Goal: Task Accomplishment & Management: Use online tool/utility

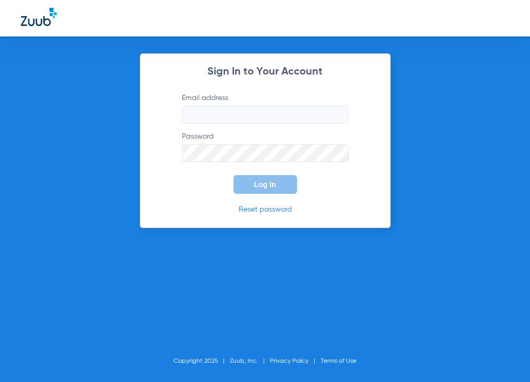
type input "orange@abradental.com"
click at [254, 184] on span "Log In" at bounding box center [265, 184] width 22 height 8
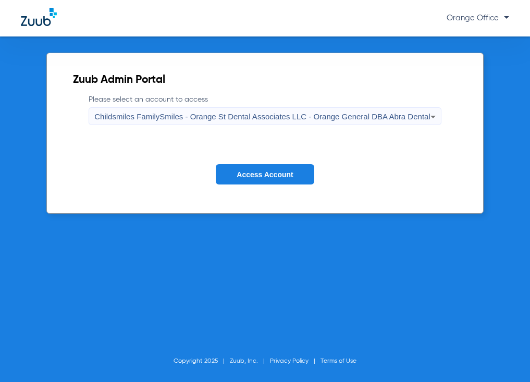
click at [255, 179] on button "Access Account" at bounding box center [265, 174] width 98 height 20
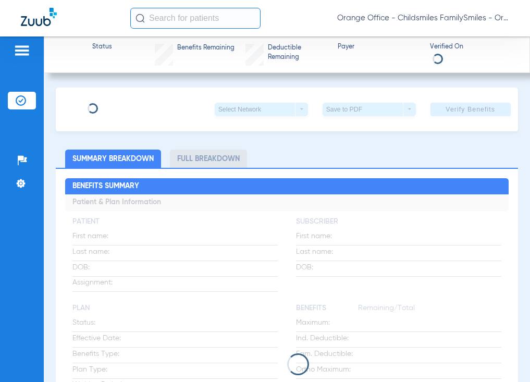
click at [170, 19] on input "text" at bounding box center [195, 18] width 130 height 21
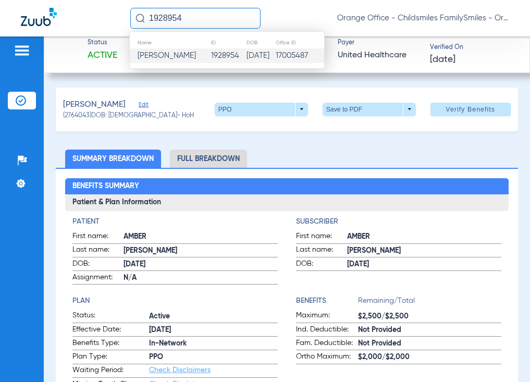
type input "1928954"
click at [210, 57] on td "1928954" at bounding box center [227, 55] width 35 height 15
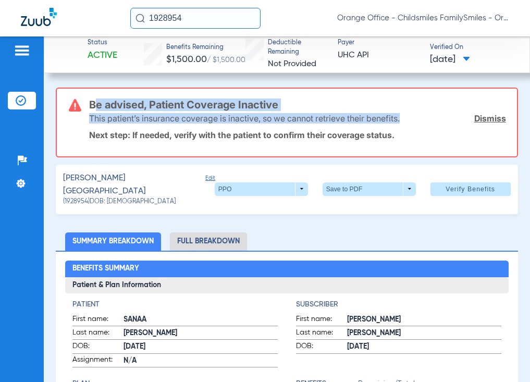
drag, startPoint x: 89, startPoint y: 103, endPoint x: 409, endPoint y: 118, distance: 320.2
click at [409, 118] on div "Be advised, Patient Coverage Inactive This patient’s insurance coverage is inac…" at bounding box center [297, 123] width 416 height 68
drag, startPoint x: 409, startPoint y: 118, endPoint x: 394, endPoint y: 118, distance: 14.6
copy div "Be advised, Patient Coverage Inactive This patient’s insurance coverage is inac…"
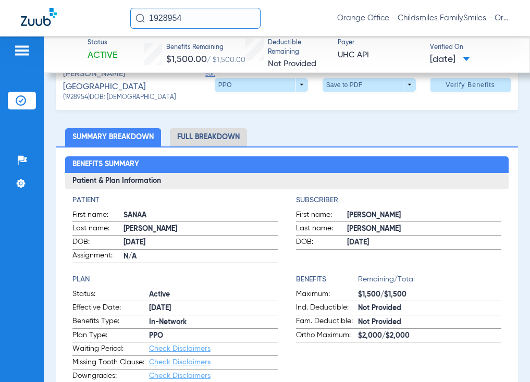
click at [205, 75] on span "Edit" at bounding box center [209, 81] width 9 height 23
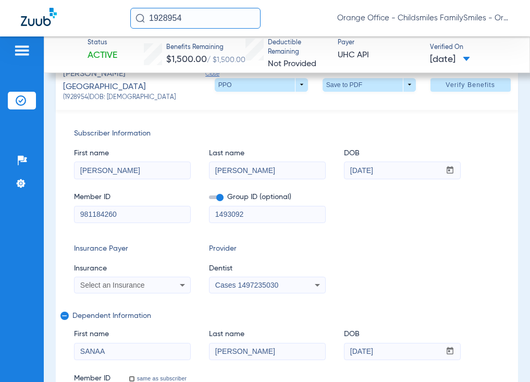
drag, startPoint x: 80, startPoint y: 207, endPoint x: 108, endPoint y: 211, distance: 28.9
click at [132, 214] on input "981184260" at bounding box center [133, 214] width 116 height 17
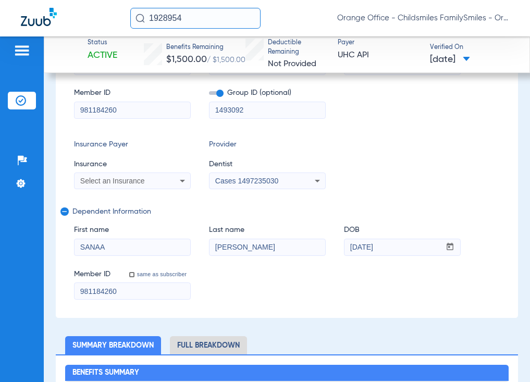
scroll to position [0, 0]
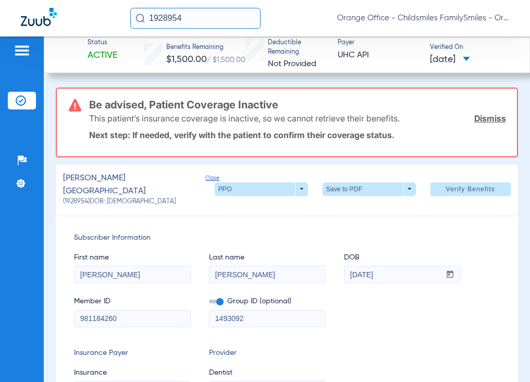
click at [206, 21] on input "1928954" at bounding box center [195, 18] width 130 height 21
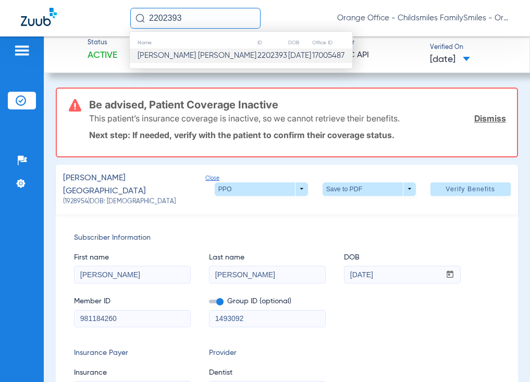
type input "2202393"
click at [178, 53] on span "Fany Yaneth Mejia" at bounding box center [197, 56] width 119 height 8
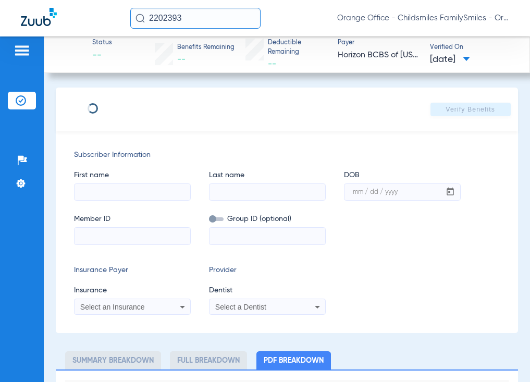
type input "0"
select select "page-width"
type input "FANY"
type input "MEJIA"
type input "08/09/1984"
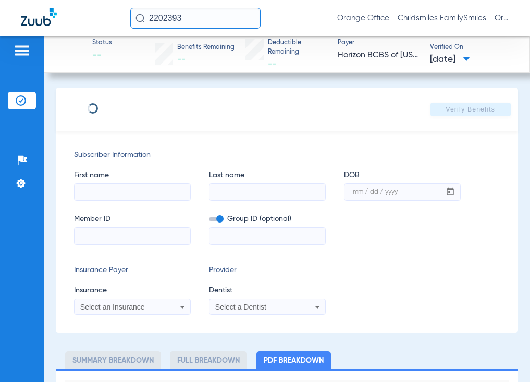
type input "3HZN96054830"
type input "01NG00012914"
type input "1"
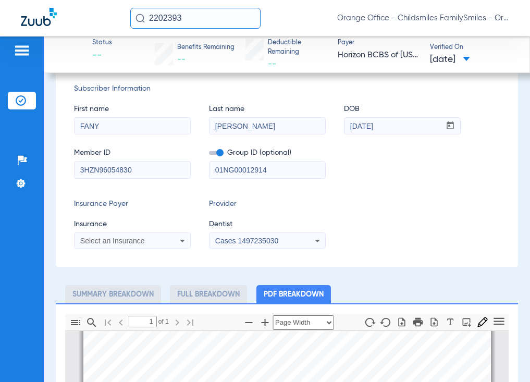
scroll to position [52, 0]
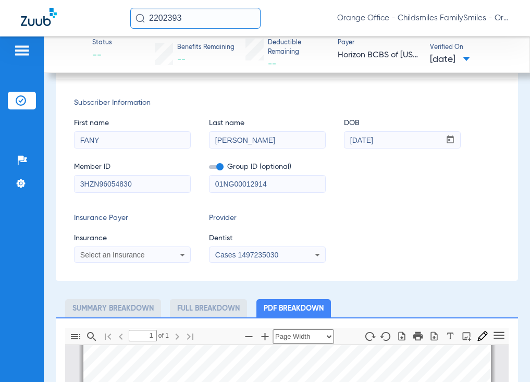
click at [119, 252] on span "Select an Insurance" at bounding box center [112, 255] width 65 height 8
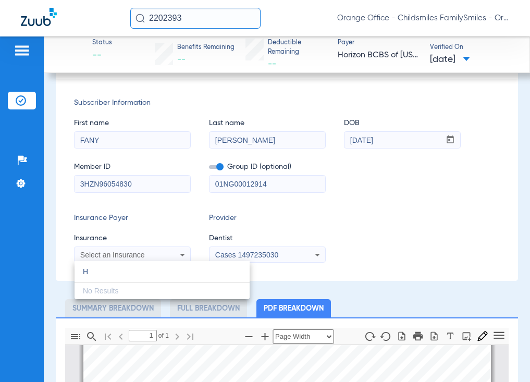
type input "HO"
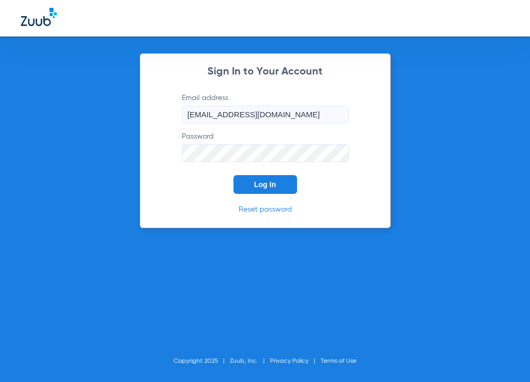
click at [255, 182] on span "Log In" at bounding box center [265, 184] width 22 height 8
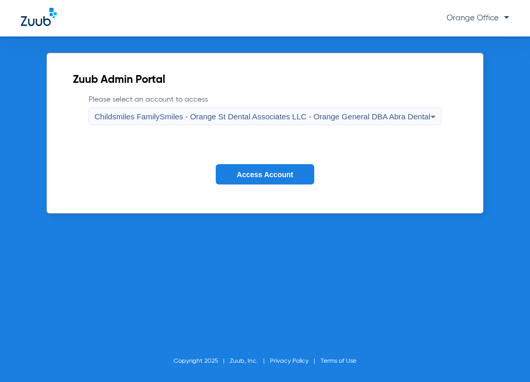
click at [259, 169] on button "Access Account" at bounding box center [265, 174] width 98 height 20
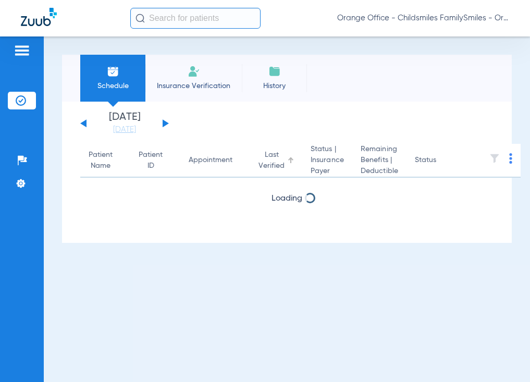
click at [194, 21] on input "text" at bounding box center [195, 18] width 130 height 21
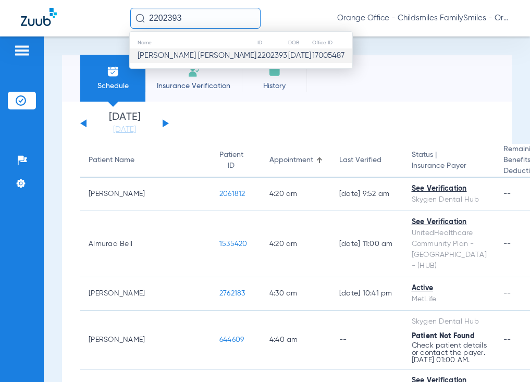
type input "2202393"
click at [184, 53] on span "Fany Yaneth Mejia" at bounding box center [197, 56] width 119 height 8
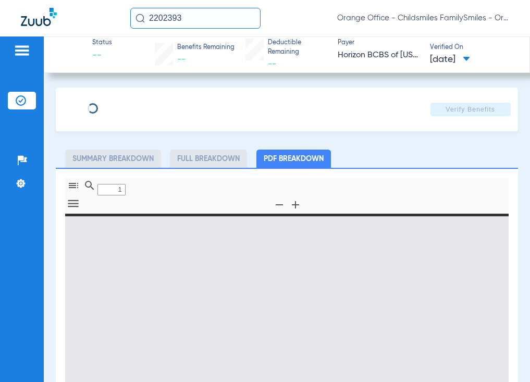
type input "0"
select select "page-width"
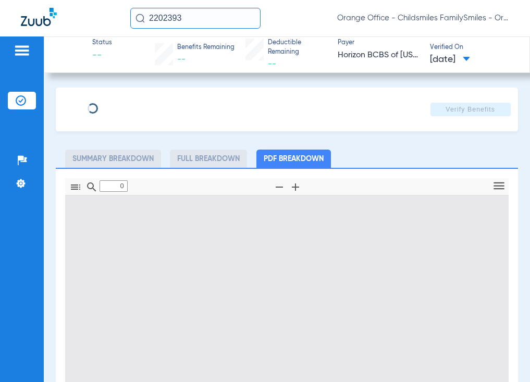
type input "1"
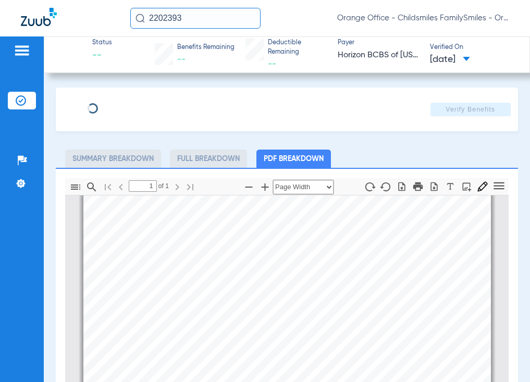
type input "FANY"
type input "MEJIA"
type input "08/09/1984"
type input "3HZN96054830"
type input "01NG00012914"
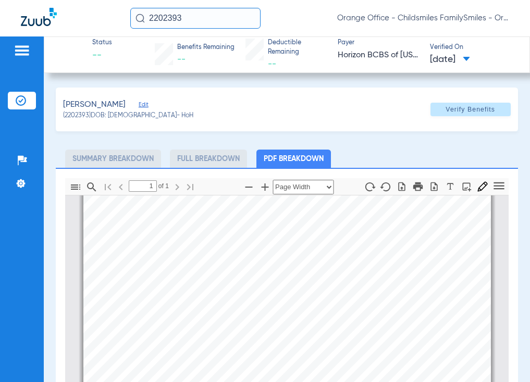
click at [139, 102] on span "Edit" at bounding box center [143, 106] width 9 height 10
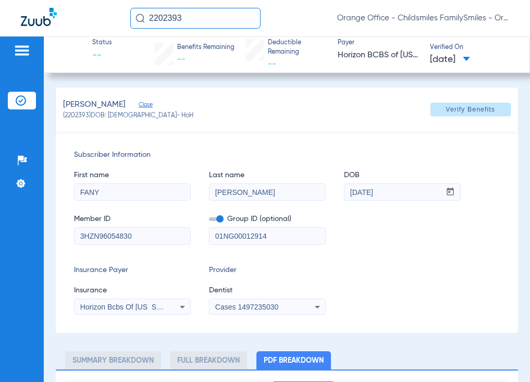
click at [121, 309] on span "Horizon Bcbs Of New Jersey" at bounding box center [128, 307] width 96 height 8
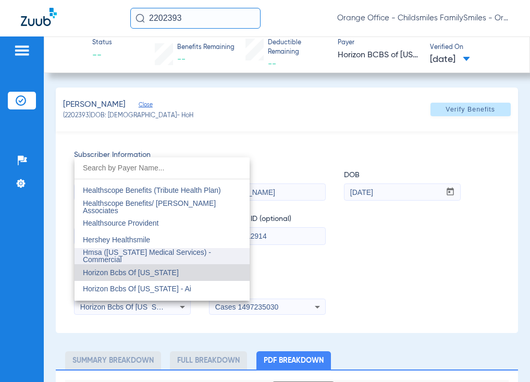
scroll to position [3739, 0]
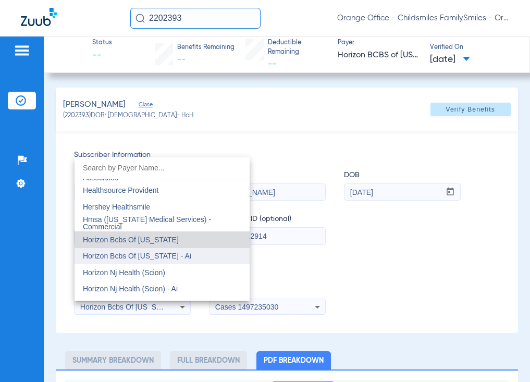
click at [172, 256] on span "Horizon Bcbs Of New Jersey - Ai" at bounding box center [137, 256] width 108 height 8
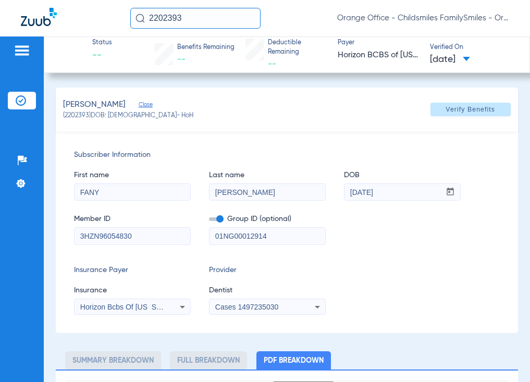
click at [235, 306] on span "Cases 1497235030" at bounding box center [246, 307] width 63 height 8
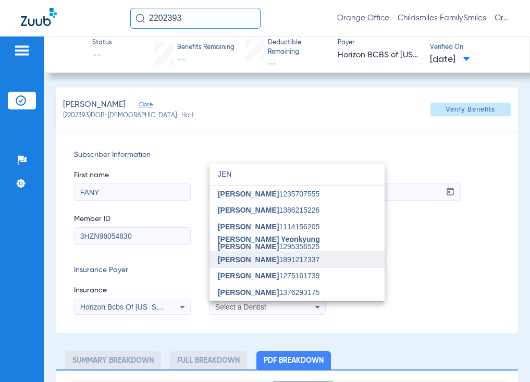
type input "JEN"
click at [278, 261] on span "Jennifer Tran 1891217337" at bounding box center [269, 259] width 102 height 7
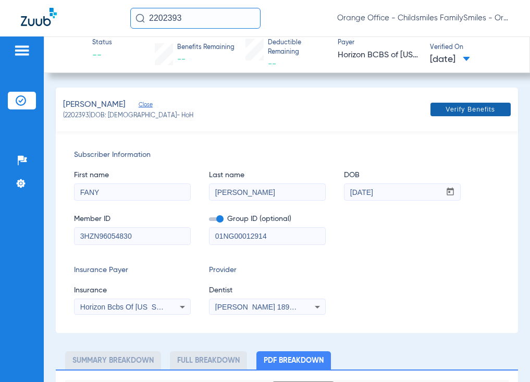
click at [487, 117] on span at bounding box center [470, 109] width 80 height 25
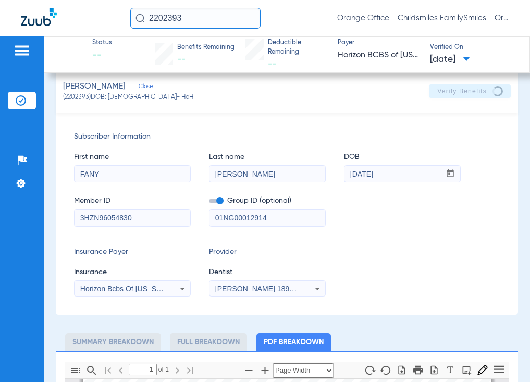
scroll to position [0, 0]
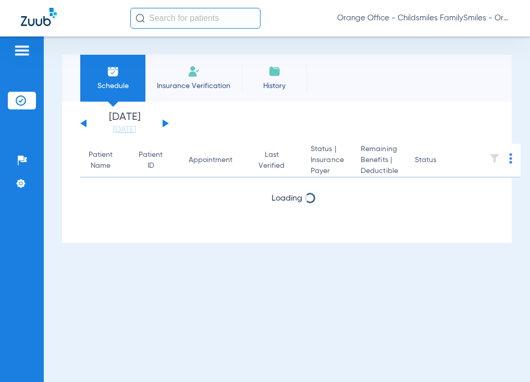
click at [208, 16] on input "text" at bounding box center [195, 18] width 130 height 21
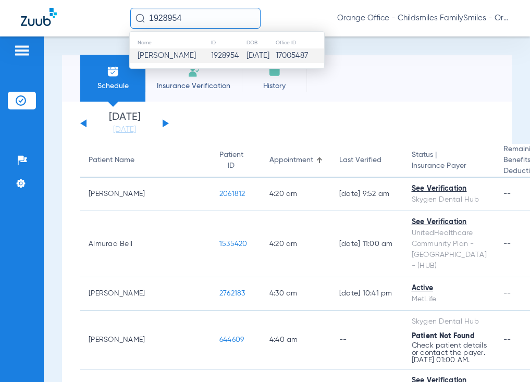
type input "1928954"
click at [164, 48] on td "[PERSON_NAME]" at bounding box center [170, 55] width 81 height 15
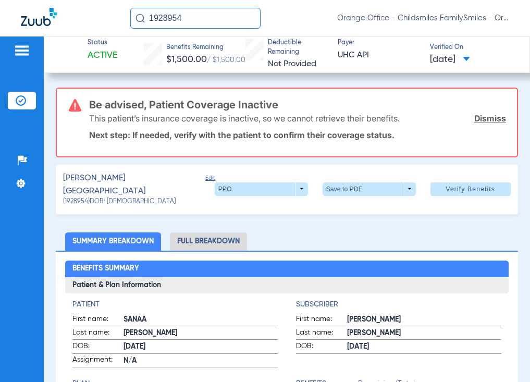
click at [205, 181] on span "Edit" at bounding box center [209, 186] width 9 height 23
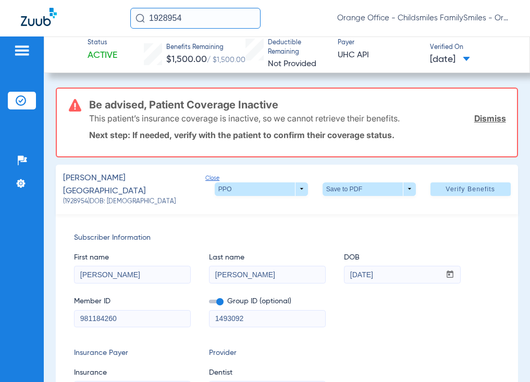
drag, startPoint x: 127, startPoint y: 310, endPoint x: 27, endPoint y: 302, distance: 100.9
click at [27, 302] on div "Patients Insurance Verification Setup Help Center Settings Status Active Benefi…" at bounding box center [265, 227] width 530 height 382
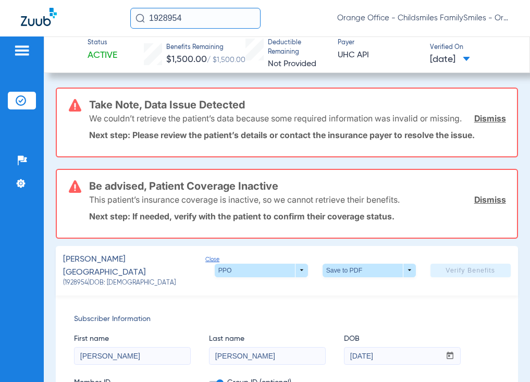
scroll to position [27, 0]
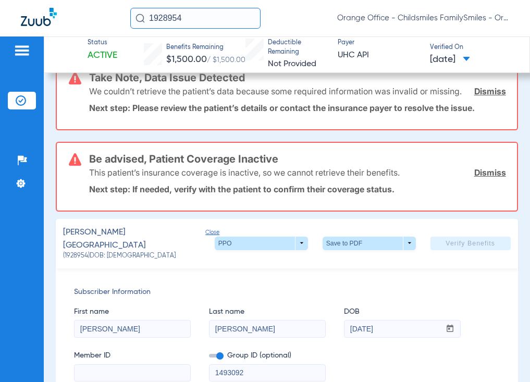
click at [409, 231] on div "JAMISON, SANAA Close (1928954) DOB: 08/31/2009 PPO arrow_drop_down Save to PDF …" at bounding box center [287, 243] width 462 height 49
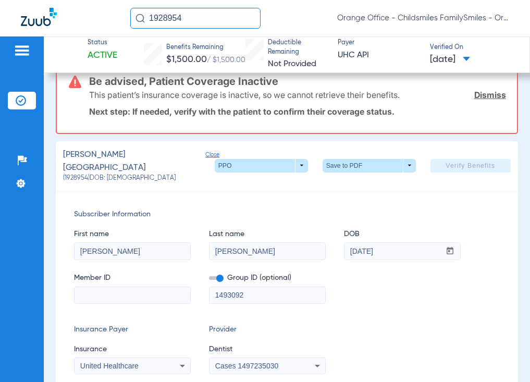
scroll to position [183, 0]
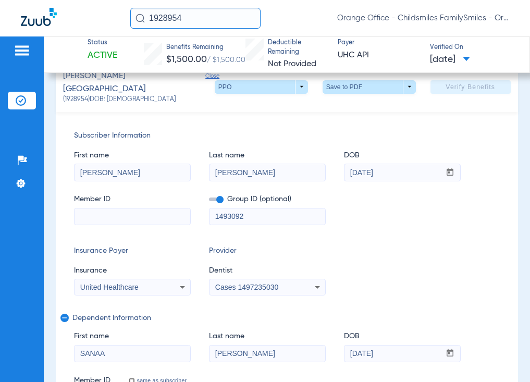
click at [115, 221] on input at bounding box center [133, 216] width 116 height 17
paste input "137782555"
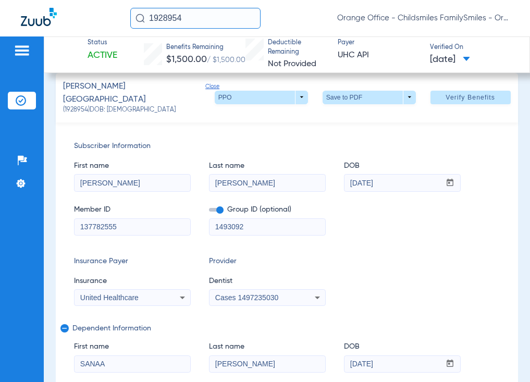
type input "137782555"
click at [145, 294] on div "United Healthcare" at bounding box center [122, 297] width 84 height 7
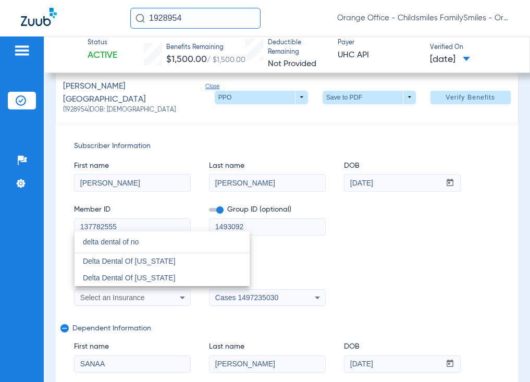
scroll to position [0, 0]
type input "delta dental of nor"
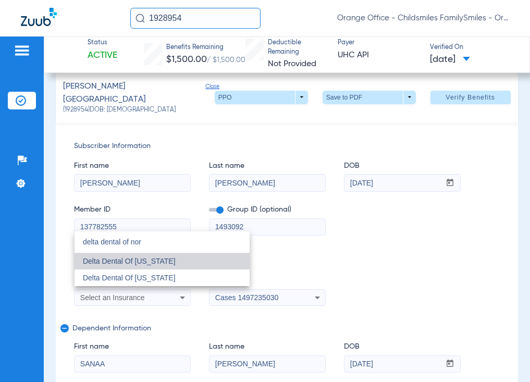
click at [170, 261] on span "Delta Dental Of North Carolina" at bounding box center [129, 261] width 93 height 8
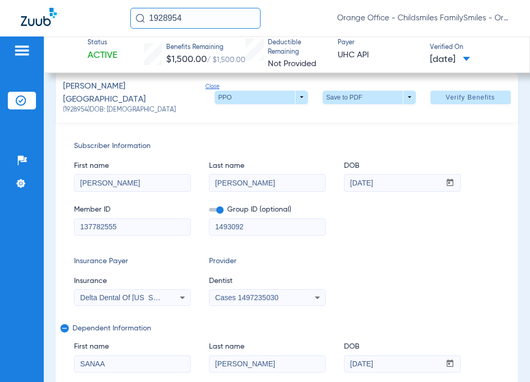
click at [232, 295] on span "Cases 1497235030" at bounding box center [246, 297] width 63 height 8
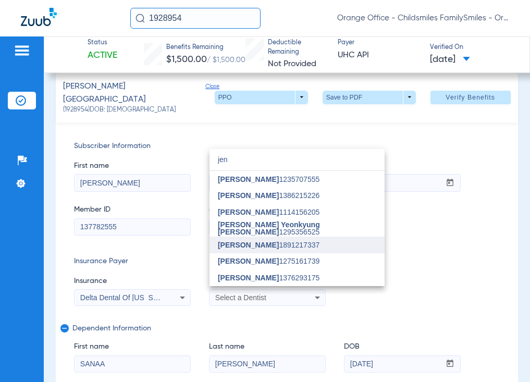
type input "jen"
click at [273, 242] on span "Jennifer Tran 1891217337" at bounding box center [269, 244] width 102 height 7
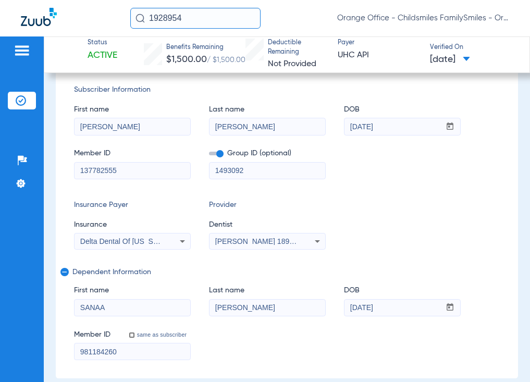
scroll to position [248, 0]
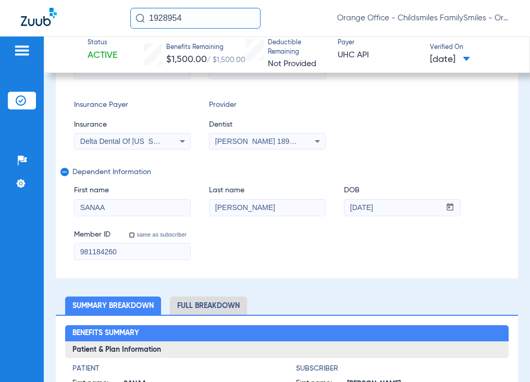
drag, startPoint x: 138, startPoint y: 243, endPoint x: 34, endPoint y: 251, distance: 104.5
click at [34, 251] on div "Patients Insurance Verification Setup Help Center Settings Status Active Benefi…" at bounding box center [265, 227] width 530 height 382
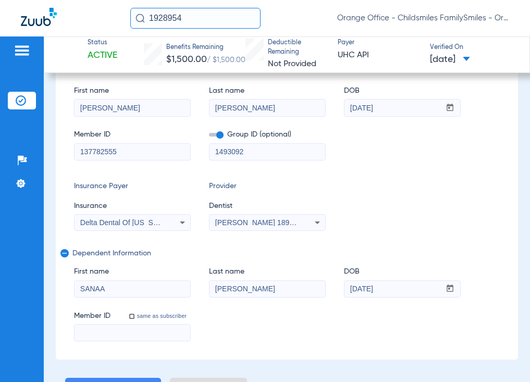
scroll to position [340, 0]
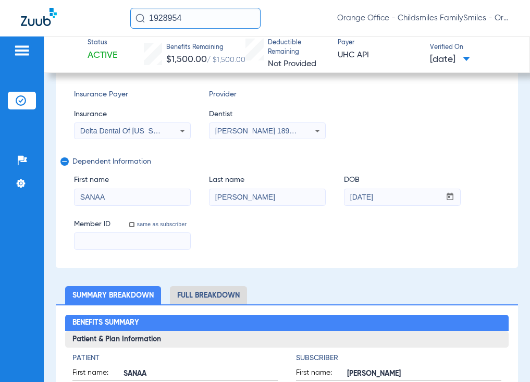
paste input "137782555"
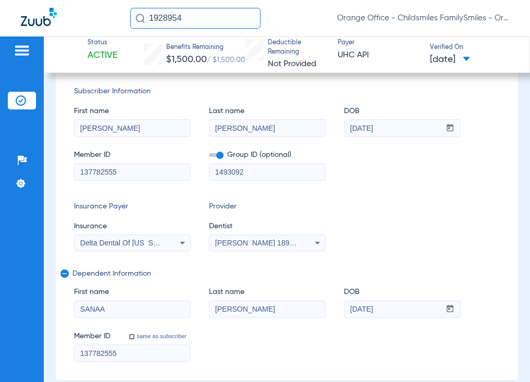
scroll to position [144, 0]
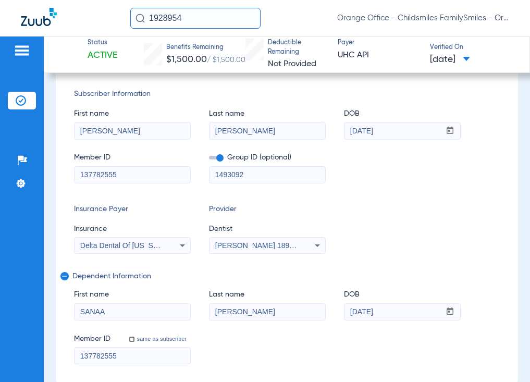
type input "137782555"
drag, startPoint x: 128, startPoint y: 125, endPoint x: 11, endPoint y: 114, distance: 117.2
click at [11, 115] on div "Patients Insurance Verification Setup Help Center Settings Status Active Benefi…" at bounding box center [265, 227] width 530 height 382
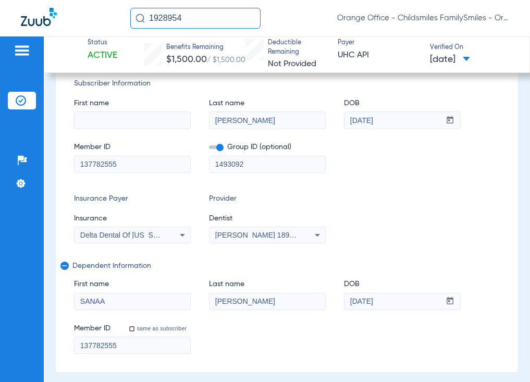
click at [136, 122] on input at bounding box center [133, 120] width 116 height 17
paste input "CORY"
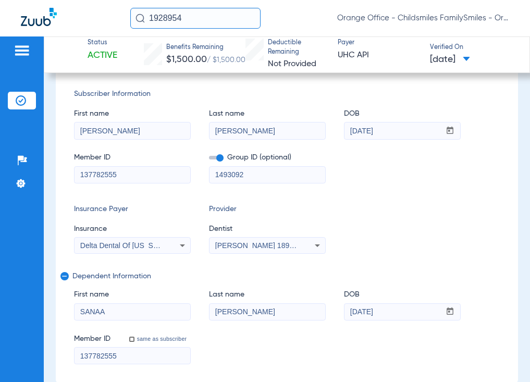
type input "CORY"
drag, startPoint x: 258, startPoint y: 169, endPoint x: 173, endPoint y: 166, distance: 85.0
click at [177, 167] on div "Member ID 137782555 Group ID (optional) 1493092" at bounding box center [286, 163] width 425 height 40
drag, startPoint x: 396, startPoint y: 127, endPoint x: 333, endPoint y: 127, distance: 62.5
click at [333, 127] on div "First name CORY Last name BOONE DOB mm / dd / yyyy 01/19/1981" at bounding box center [286, 120] width 425 height 40
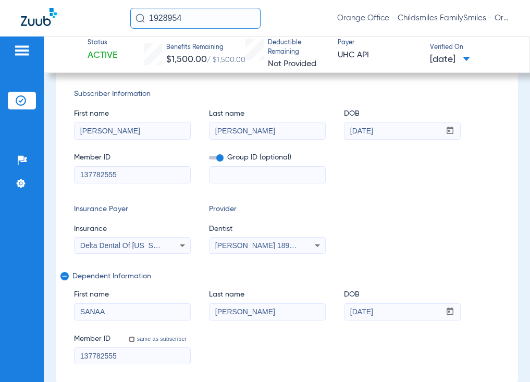
type input "05/25/1984"
drag, startPoint x: 244, startPoint y: 125, endPoint x: 177, endPoint y: 125, distance: 66.7
click at [177, 125] on div "First name CORY Last name BOONE DOB mm / dd / yyyy 05/25/1984" at bounding box center [286, 120] width 425 height 40
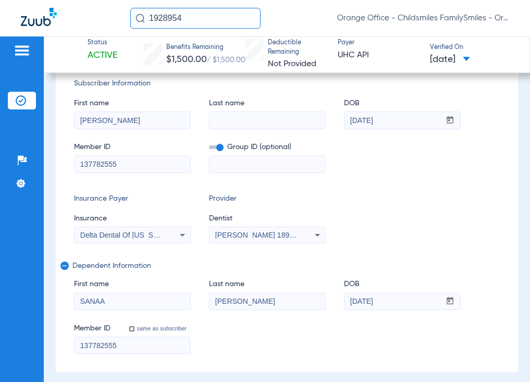
click at [281, 129] on input at bounding box center [267, 120] width 116 height 17
paste input "JAMISON"
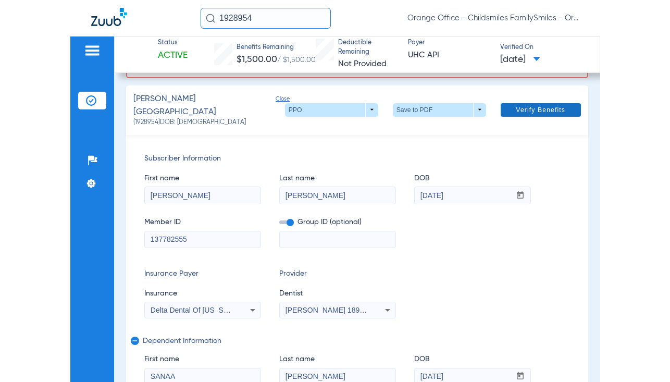
scroll to position [0, 0]
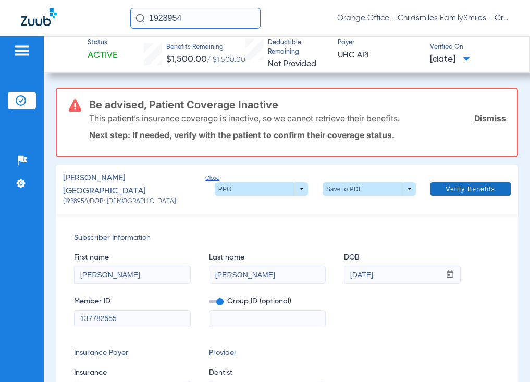
type input "JAMISON"
click at [476, 185] on span "Verify Benefits" at bounding box center [469, 189] width 49 height 8
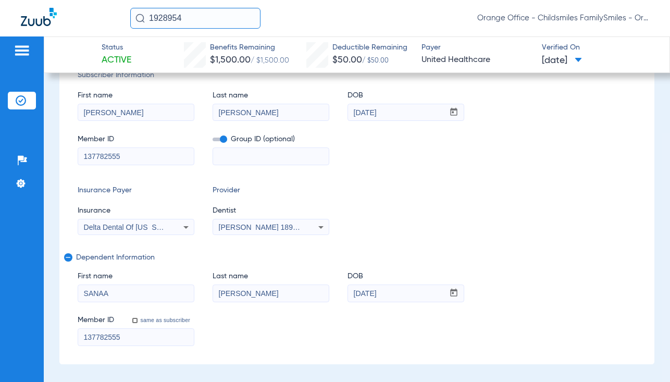
scroll to position [208, 0]
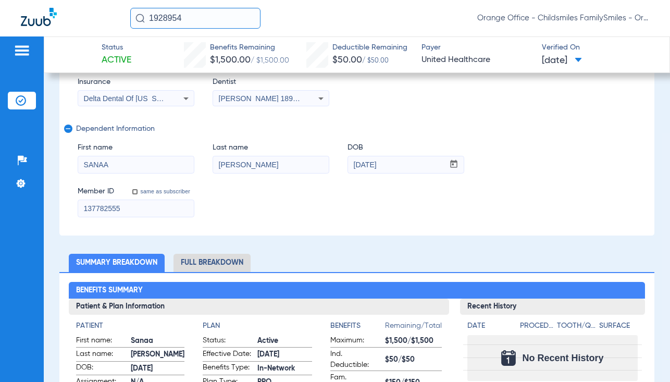
click at [236, 265] on li "Full Breakdown" at bounding box center [211, 263] width 77 height 18
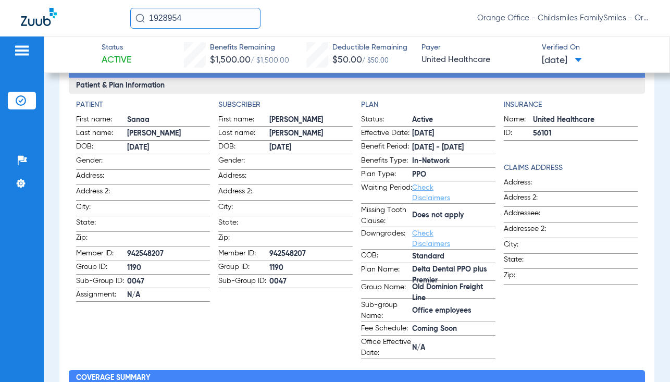
scroll to position [469, 0]
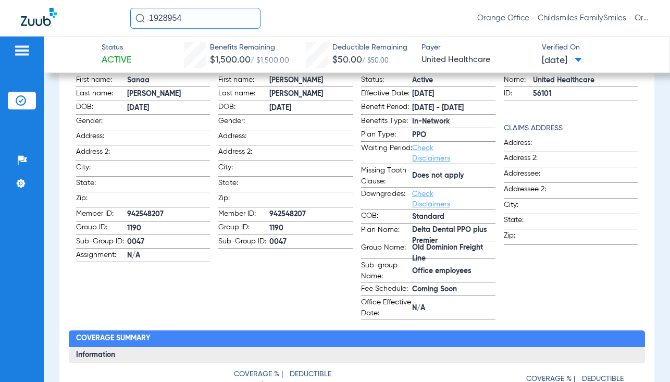
click at [68, 368] on div "Member - Plan - Insurance Patient & Plan Information Patient First name: Sanaa …" at bounding box center [356, 330] width 595 height 638
click at [529, 246] on div "Insurance Name: United Healthcare ID: 56101 Claims Address Address: Address 2: …" at bounding box center [571, 189] width 134 height 259
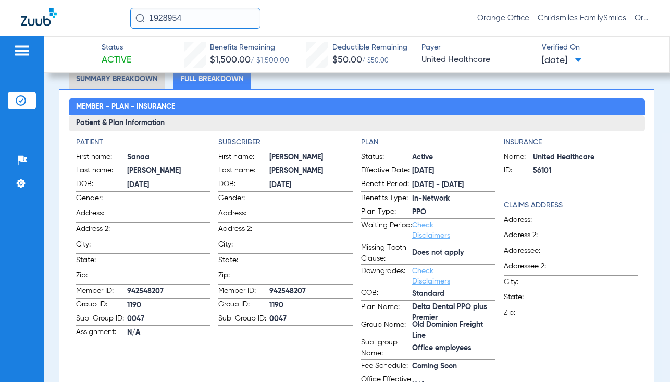
scroll to position [417, 0]
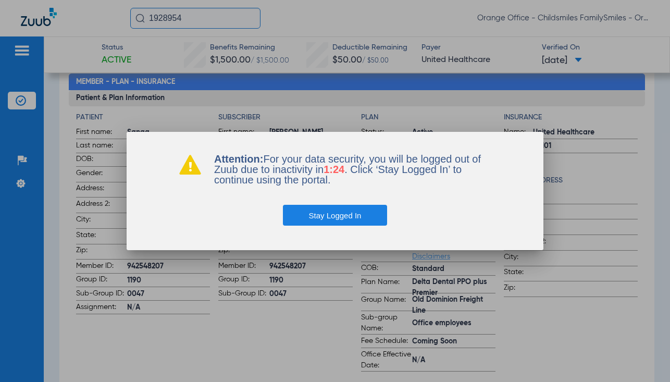
click at [306, 214] on button "Stay Logged In" at bounding box center [335, 215] width 105 height 21
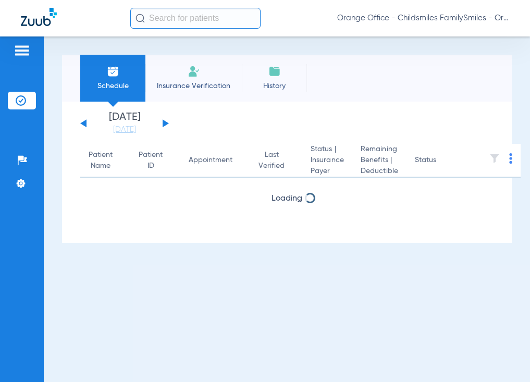
click at [176, 17] on input "text" at bounding box center [195, 18] width 130 height 21
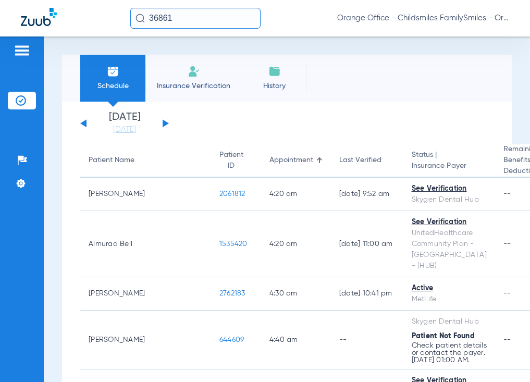
type input "368617"
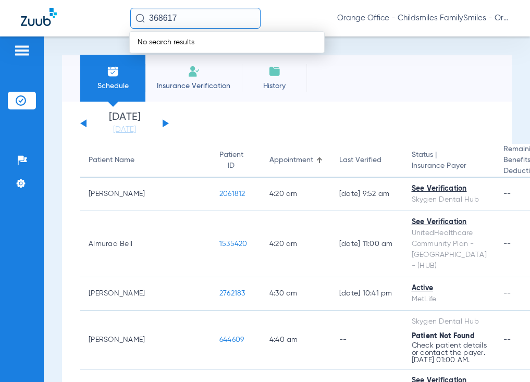
click at [123, 18] on div "368617 No search results Orange Office - Childsmiles FamilySmiles - Orange St D…" at bounding box center [265, 18] width 530 height 36
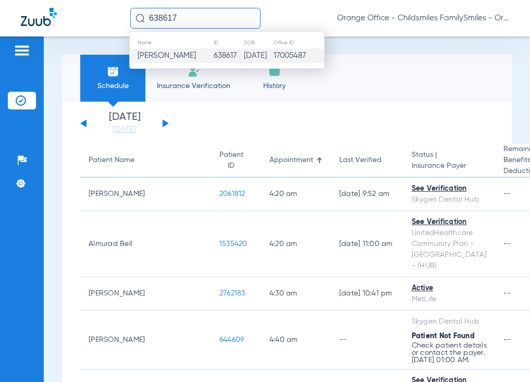
type input "638617"
click at [169, 50] on td "[PERSON_NAME]" at bounding box center [171, 55] width 83 height 15
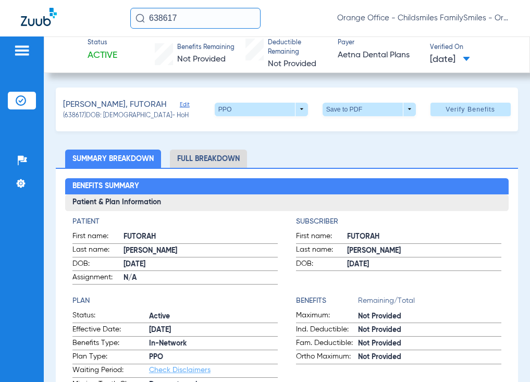
click at [186, 159] on li "Full Breakdown" at bounding box center [208, 159] width 77 height 18
